Goal: Information Seeking & Learning: Learn about a topic

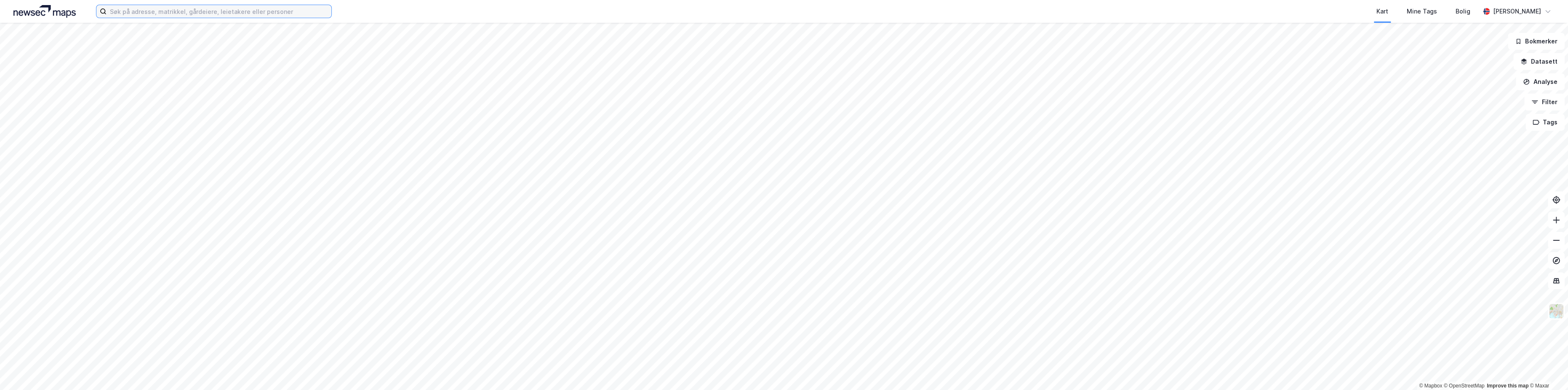
click at [225, 12] on input at bounding box center [219, 11] width 225 height 13
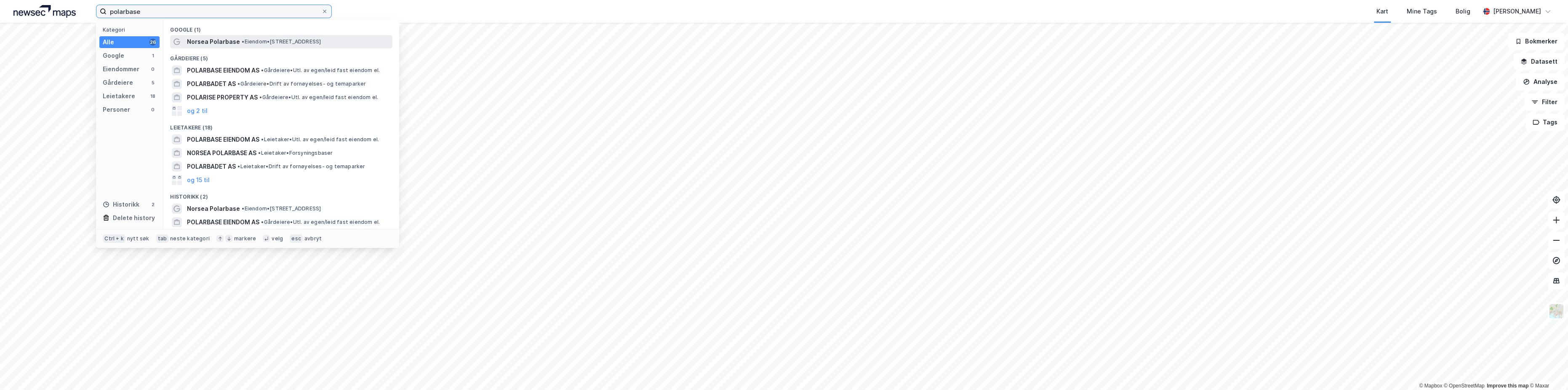
type input "polarbase"
click at [228, 44] on span "Norsea Polarbase" at bounding box center [213, 41] width 53 height 10
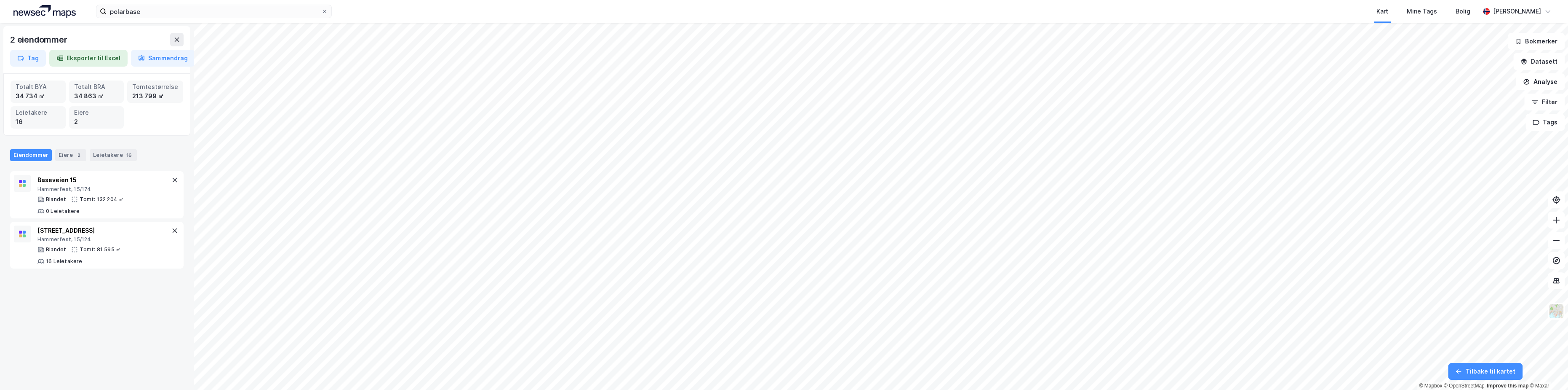
click at [647, 17] on div "polarbase Kart Mine Tags Bolig [PERSON_NAME] 2 eiendommer Tag Eksporter til Exc…" at bounding box center [784, 195] width 1568 height 390
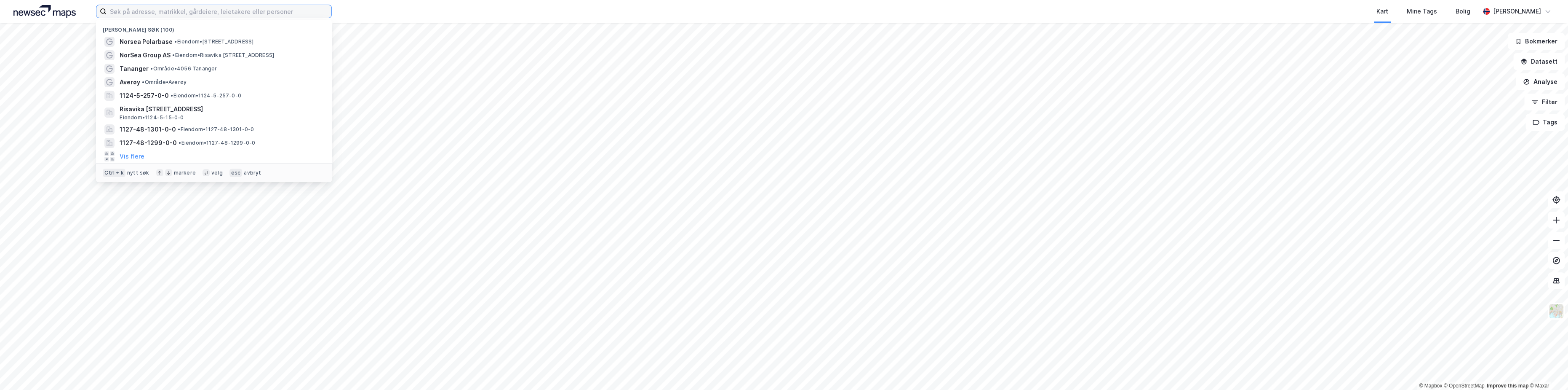
click at [221, 12] on input at bounding box center [219, 11] width 225 height 13
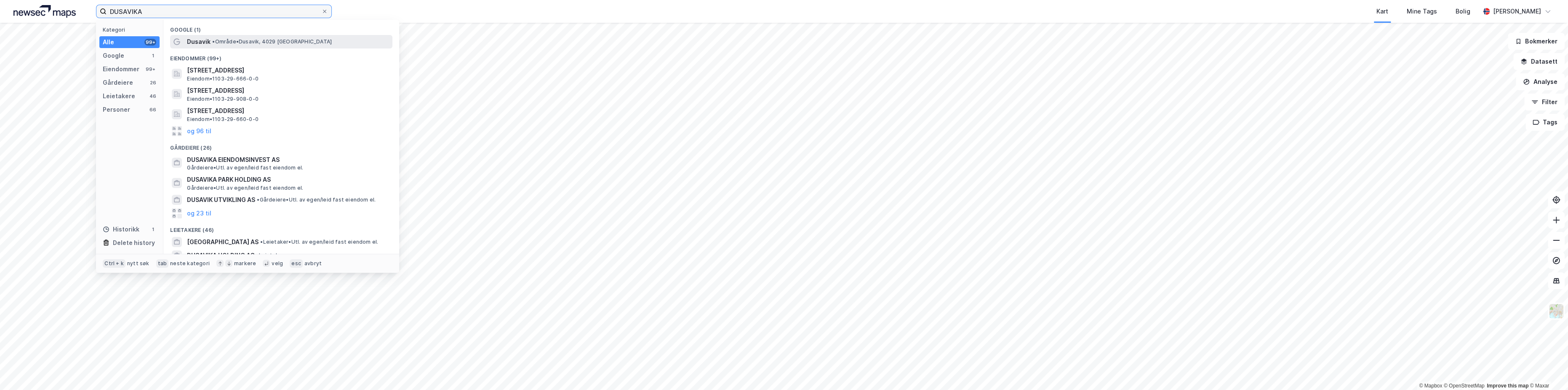
type input "DUSAVIKA"
